Goal: Task Accomplishment & Management: Use online tool/utility

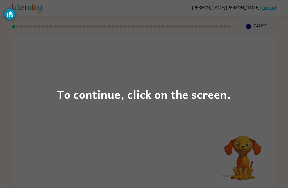
click at [137, 100] on div "To continue, click on the screen." at bounding box center [144, 94] width 174 height 18
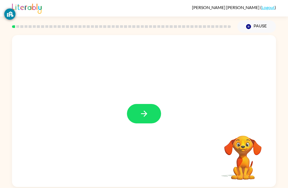
click at [152, 114] on button "button" at bounding box center [144, 113] width 34 height 19
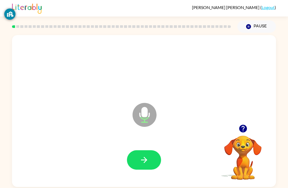
click at [147, 165] on icon "button" at bounding box center [143, 160] width 9 height 9
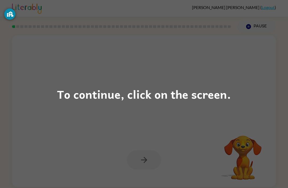
click at [140, 94] on div "To continue, click on the screen." at bounding box center [144, 94] width 174 height 18
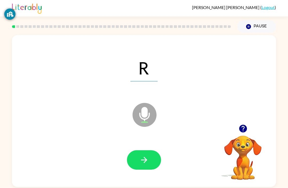
click at [148, 158] on icon "button" at bounding box center [143, 160] width 9 height 9
click at [147, 163] on icon "button" at bounding box center [143, 160] width 9 height 9
click at [149, 165] on button "button" at bounding box center [144, 160] width 34 height 19
click at [148, 169] on button "button" at bounding box center [144, 160] width 34 height 19
click at [148, 160] on icon "button" at bounding box center [143, 160] width 9 height 9
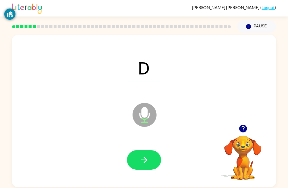
click at [143, 163] on icon "button" at bounding box center [143, 160] width 9 height 9
click at [147, 164] on icon "button" at bounding box center [143, 160] width 9 height 9
click at [147, 158] on icon "button" at bounding box center [143, 160] width 9 height 9
click at [147, 161] on icon "button" at bounding box center [144, 160] width 6 height 6
click at [147, 156] on button "button" at bounding box center [144, 160] width 34 height 19
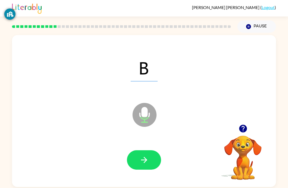
click at [151, 159] on button "button" at bounding box center [144, 160] width 34 height 19
click at [149, 163] on button "button" at bounding box center [144, 160] width 34 height 19
click at [139, 154] on button "button" at bounding box center [144, 160] width 34 height 19
click at [152, 159] on button "button" at bounding box center [144, 160] width 34 height 19
click at [251, 27] on icon "Pause" at bounding box center [249, 27] width 6 height 6
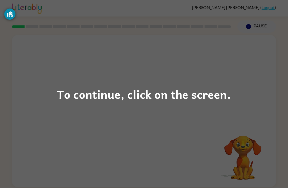
click at [141, 96] on div "To continue, click on the screen." at bounding box center [144, 94] width 174 height 18
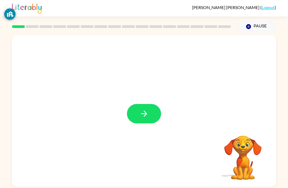
click at [144, 114] on icon "button" at bounding box center [143, 113] width 9 height 9
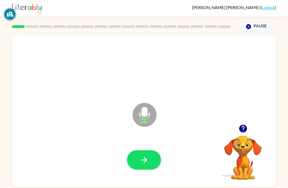
click at [147, 160] on icon "button" at bounding box center [143, 160] width 9 height 9
click at [152, 159] on button "button" at bounding box center [144, 160] width 34 height 19
